Goal: Find contact information: Find contact information

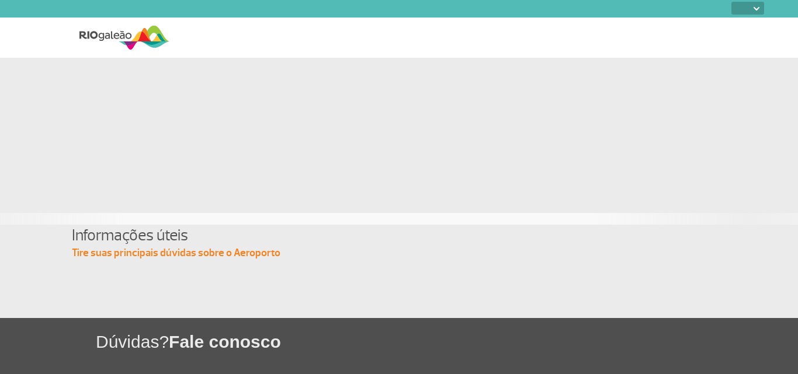
select select
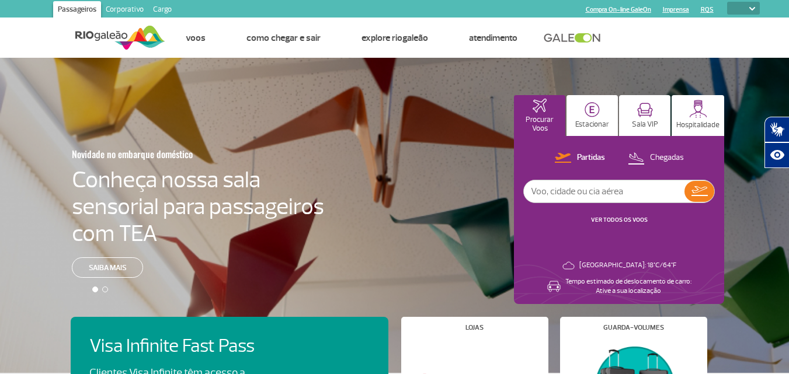
click at [560, 189] on input "text" at bounding box center [604, 191] width 161 height 22
type input "[GEOGRAPHIC_DATA]"
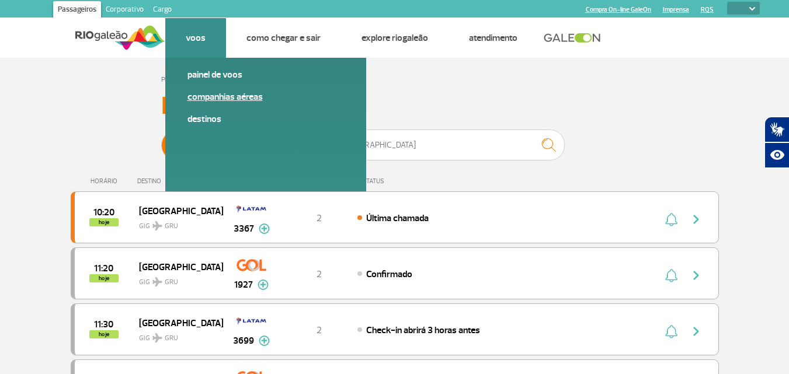
click at [222, 95] on link "Companhias Aéreas" at bounding box center [266, 97] width 157 height 13
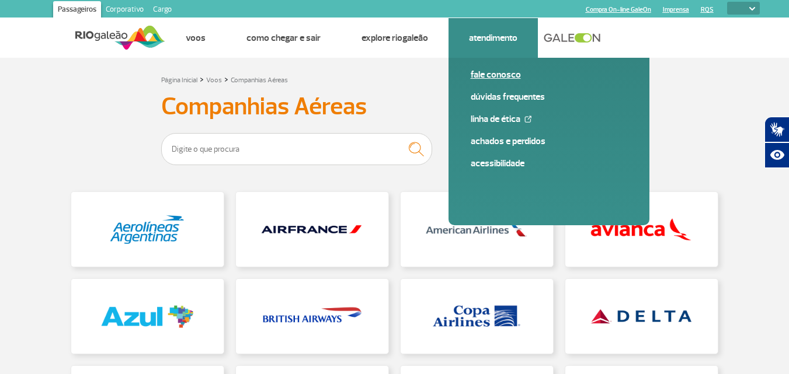
click at [488, 74] on link "Fale conosco" at bounding box center [549, 74] width 157 height 13
